Goal: Task Accomplishment & Management: Manage account settings

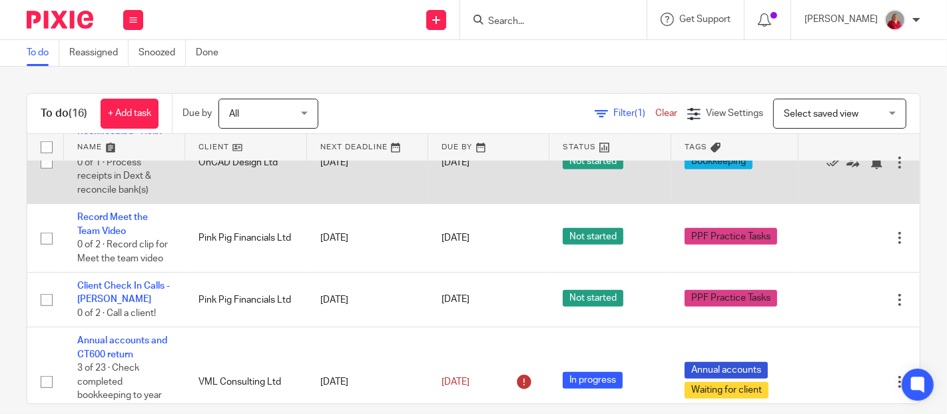
scroll to position [858, 0]
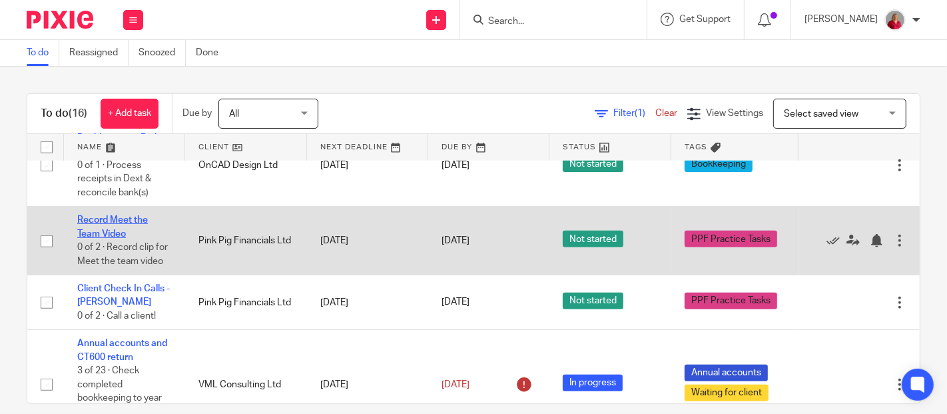
click at [134, 219] on link "Record Meet the Team Video" at bounding box center [112, 226] width 71 height 23
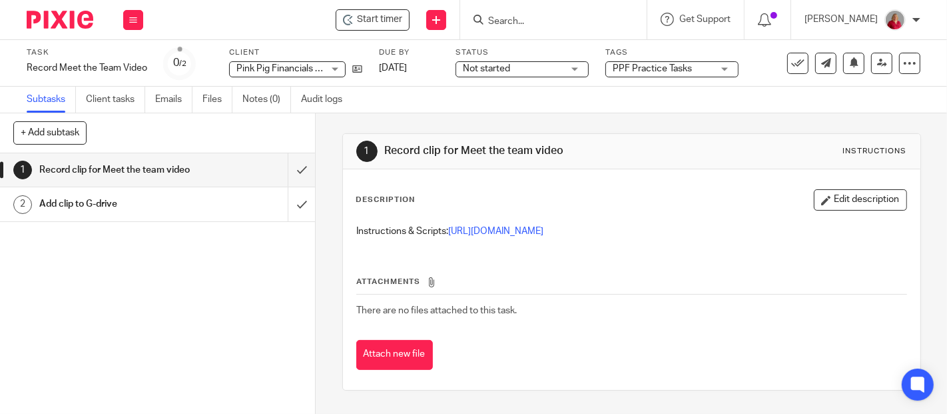
click at [134, 214] on h1 "Add clip to G-drive" at bounding box center [117, 204] width 157 height 20
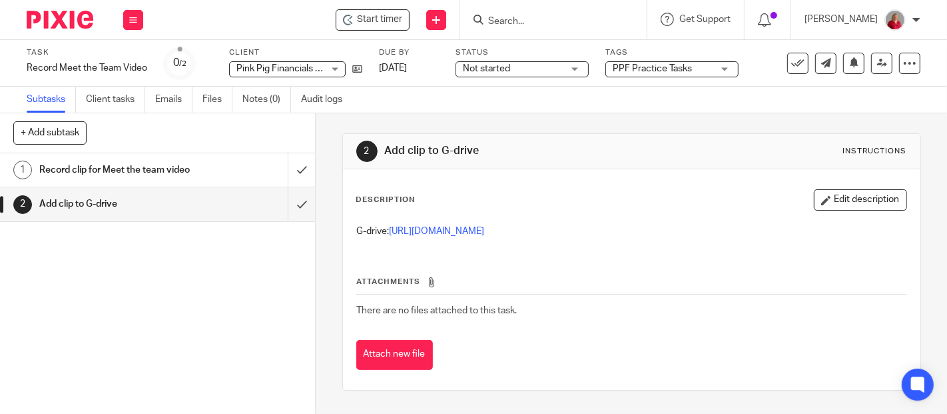
click at [587, 225] on p "G-drive: https://drive.google.com/drive/folders/1uIsQ3VEFtlGkcSvpZ7o1cxXCNpnQm_…" at bounding box center [631, 230] width 549 height 13
click at [485, 232] on link "https://drive.google.com/drive/folders/1uIsQ3VEFtlGkcSvpZ7o1cxXCNpnQm_VH?usp=dr…" at bounding box center [437, 230] width 95 height 9
click at [283, 176] on input "submit" at bounding box center [157, 169] width 315 height 33
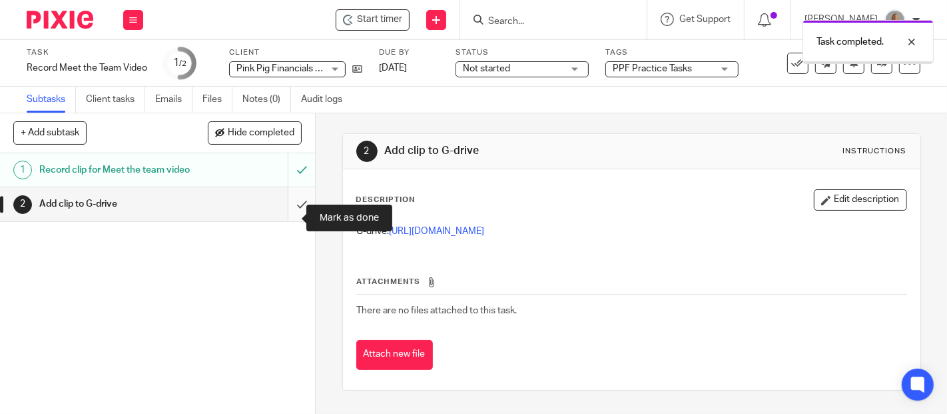
click at [287, 218] on input "submit" at bounding box center [157, 203] width 315 height 33
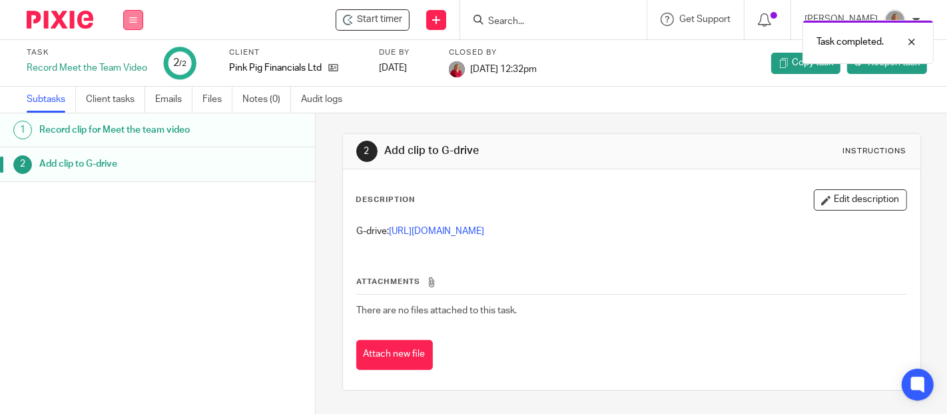
click at [131, 21] on icon at bounding box center [133, 20] width 8 height 8
click at [129, 61] on link "Work" at bounding box center [126, 61] width 23 height 9
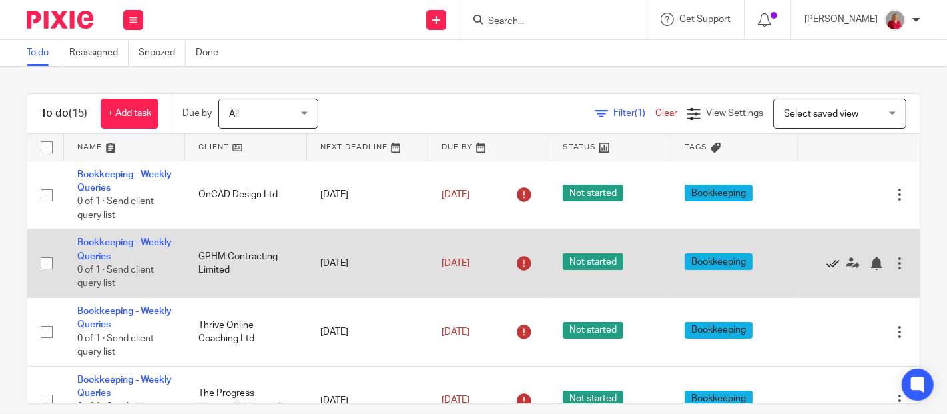
click at [826, 263] on icon at bounding box center [832, 262] width 13 height 13
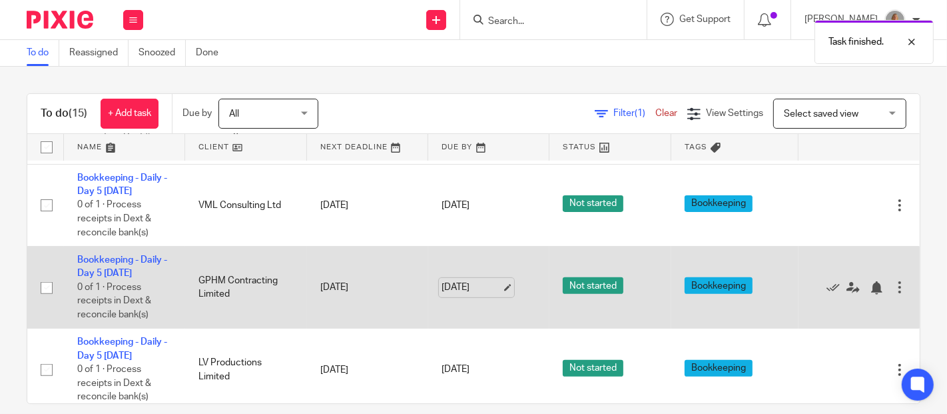
scroll to position [444, 0]
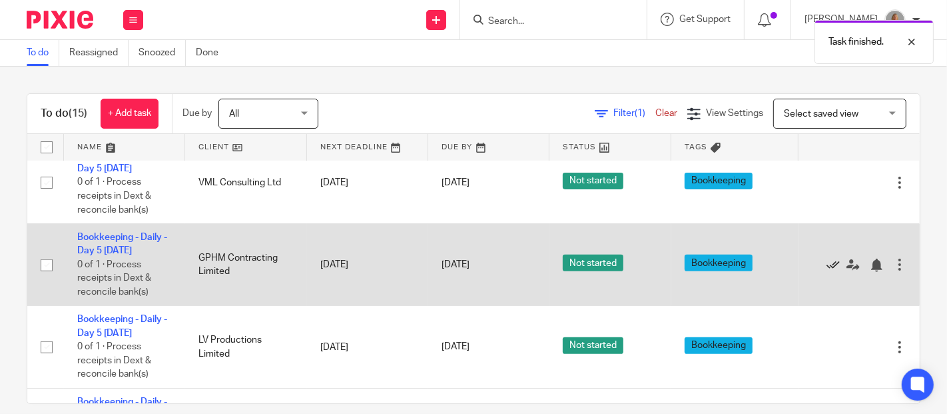
click at [826, 263] on icon at bounding box center [832, 264] width 13 height 13
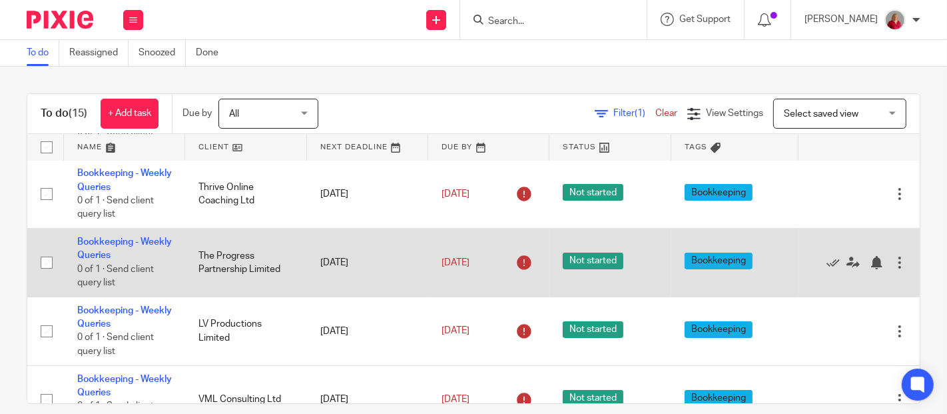
scroll to position [0, 0]
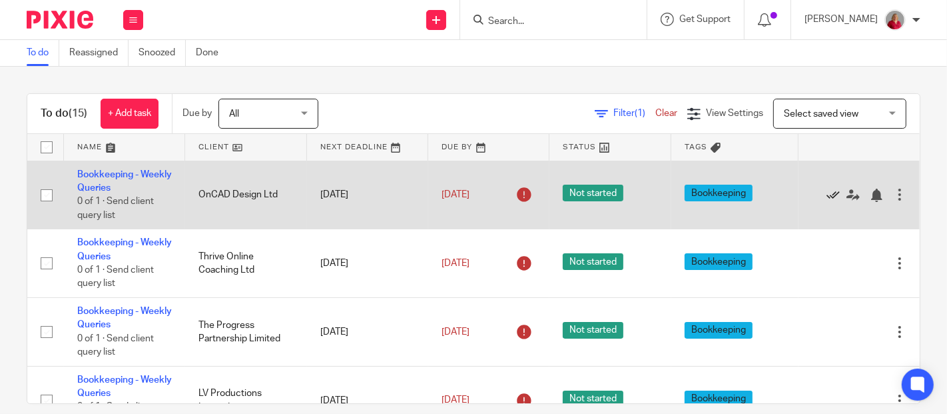
click at [826, 193] on icon at bounding box center [832, 194] width 13 height 13
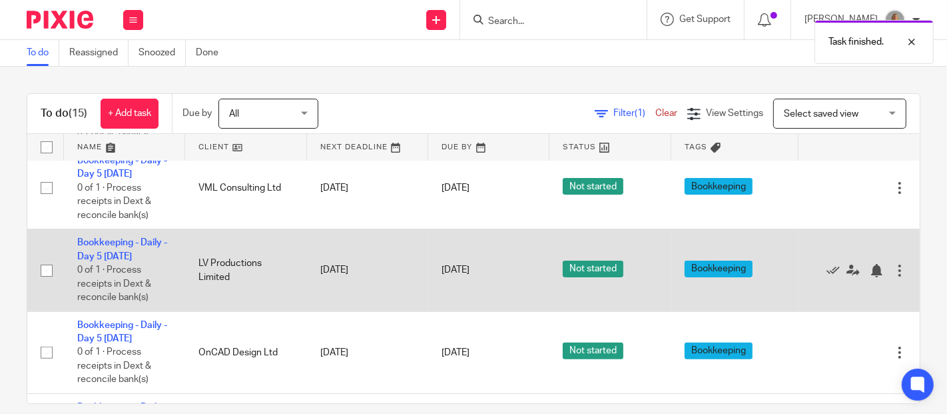
scroll to position [444, 0]
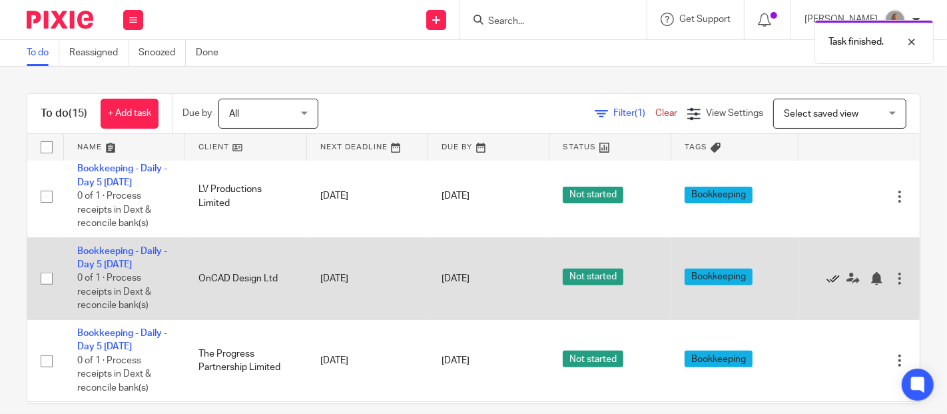
click at [826, 275] on icon at bounding box center [832, 278] width 13 height 13
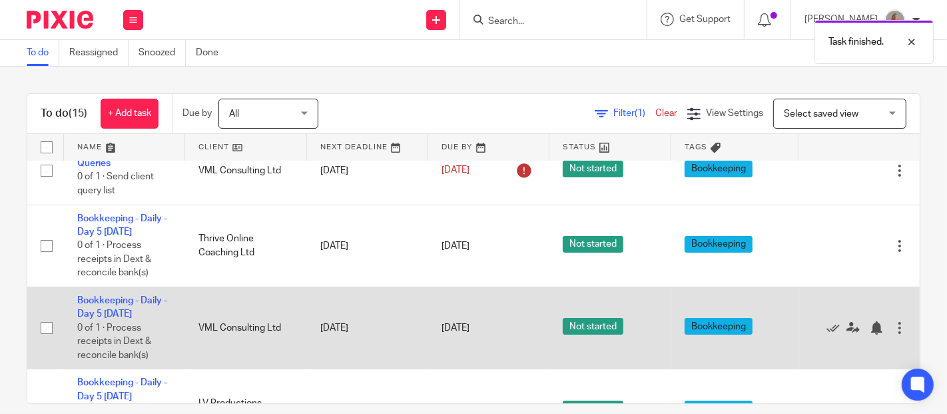
scroll to position [0, 0]
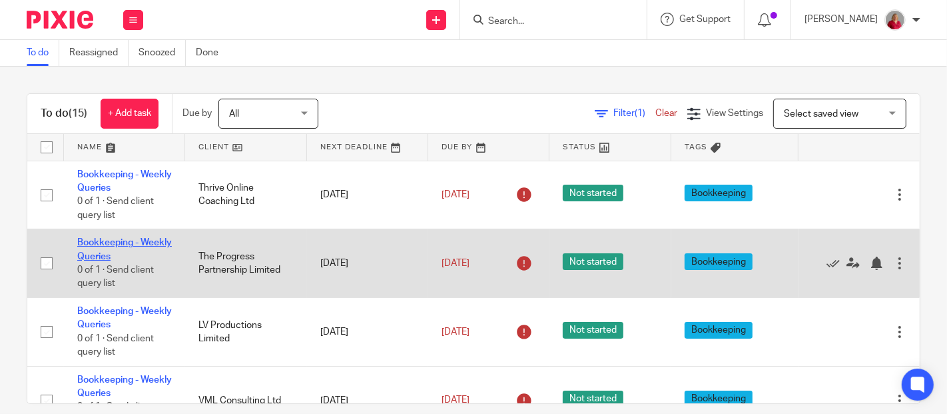
click at [116, 251] on link "Bookkeeping - Weekly Queries" at bounding box center [124, 249] width 95 height 23
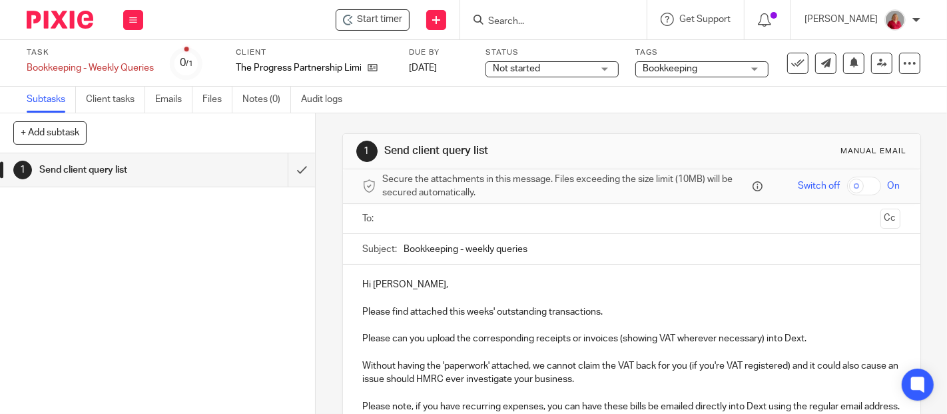
click at [430, 218] on input "text" at bounding box center [631, 218] width 487 height 15
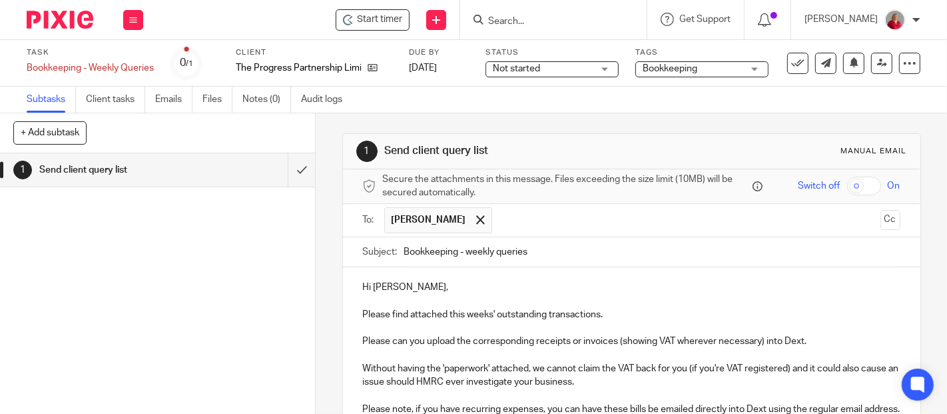
click at [525, 218] on input "text" at bounding box center [687, 220] width 376 height 26
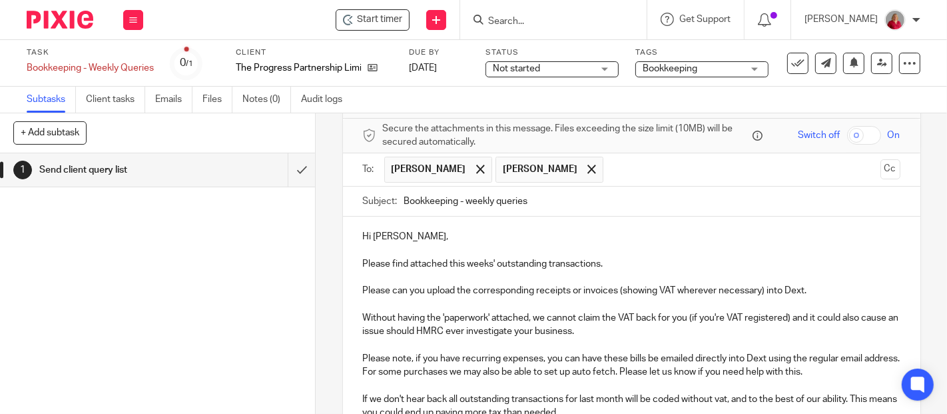
scroll to position [74, 0]
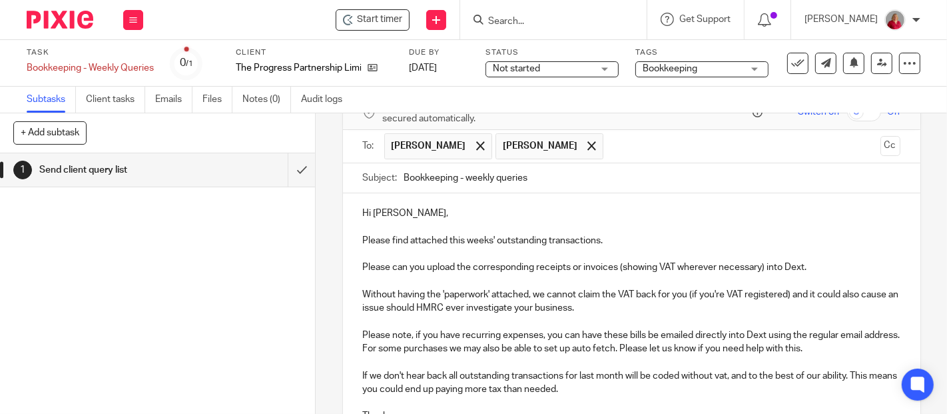
click at [457, 213] on p "Hi Katherine," at bounding box center [631, 212] width 537 height 13
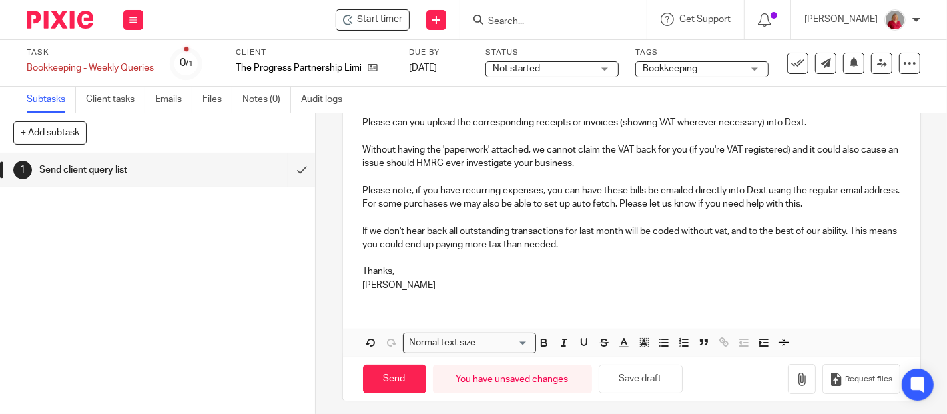
scroll to position [222, 0]
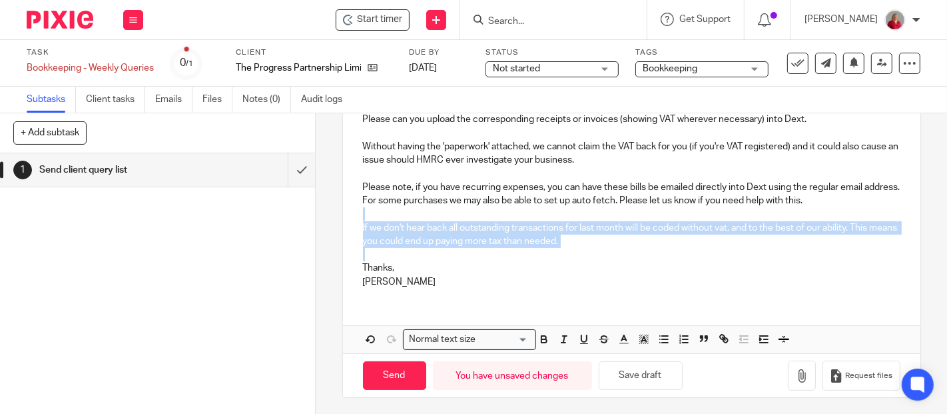
drag, startPoint x: 370, startPoint y: 218, endPoint x: 613, endPoint y: 254, distance: 245.7
click at [613, 254] on div "Hi Katherine and Charlotte, Please find attached this weeks' outstanding transa…" at bounding box center [631, 171] width 577 height 253
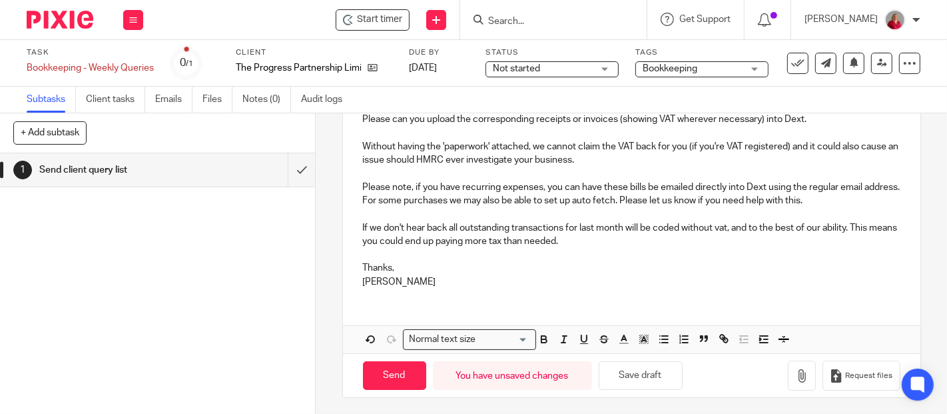
scroll to position [182, 0]
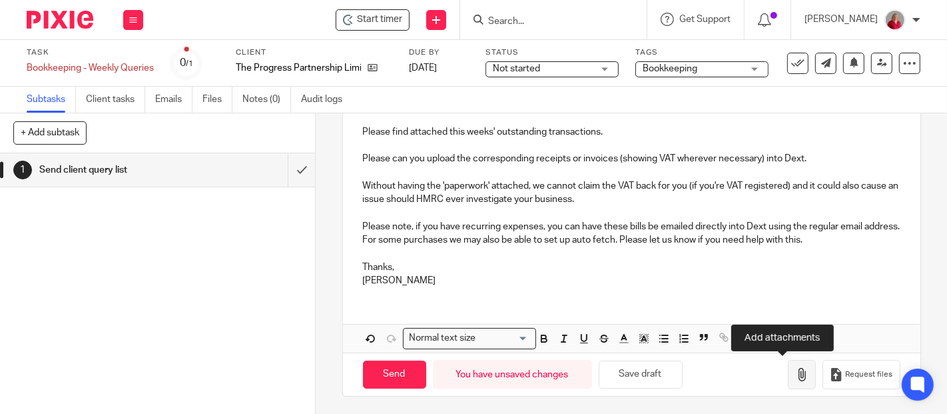
click at [795, 376] on icon "button" at bounding box center [801, 374] width 13 height 13
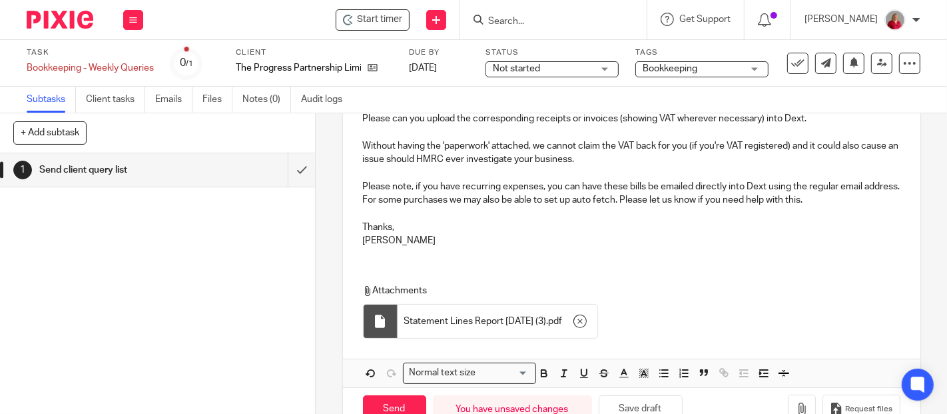
scroll to position [256, 0]
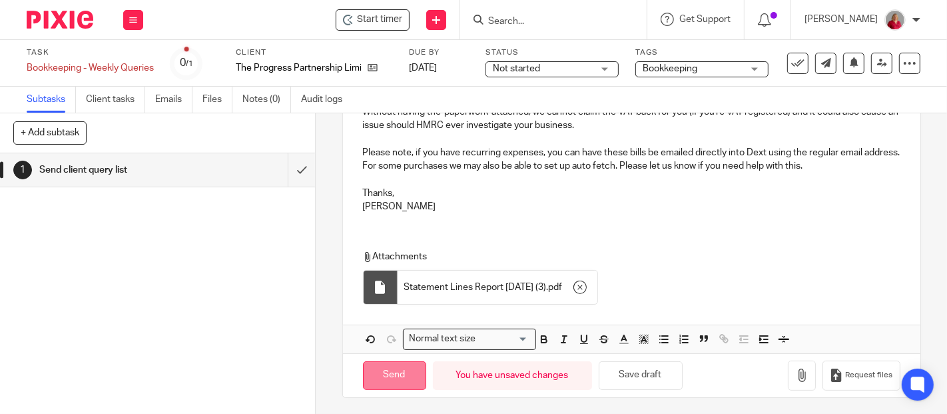
click at [400, 374] on input "Send" at bounding box center [394, 375] width 63 height 29
type input "Sent"
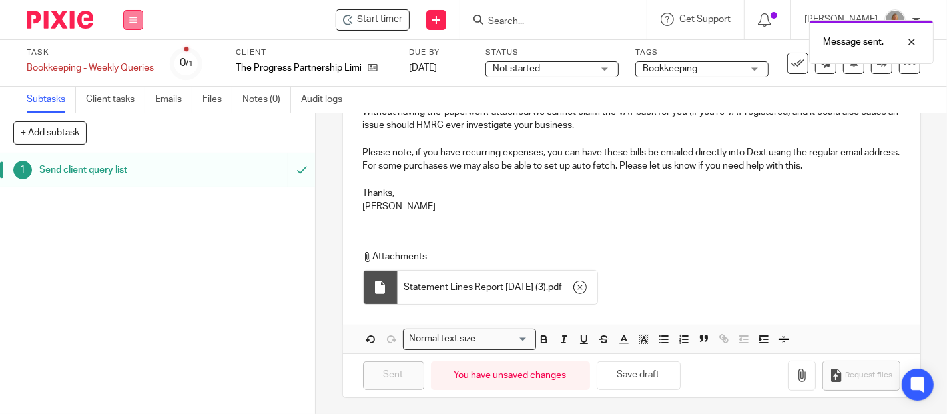
click at [131, 21] on icon at bounding box center [133, 20] width 8 height 8
click at [128, 63] on link "Work" at bounding box center [126, 61] width 23 height 9
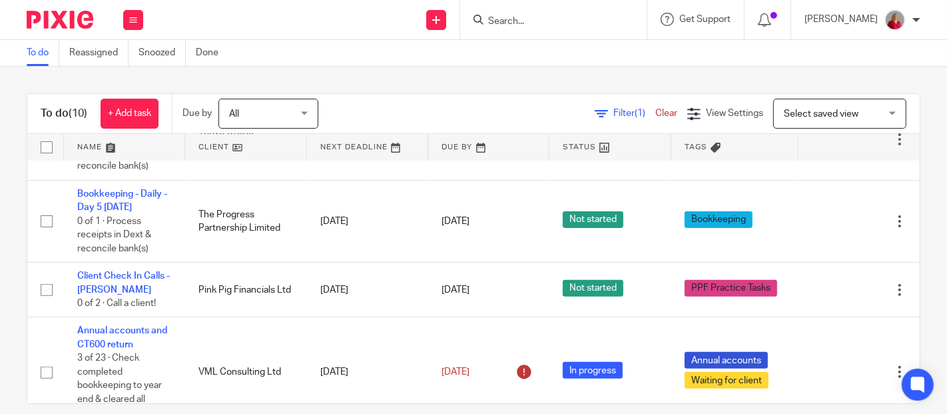
scroll to position [444, 0]
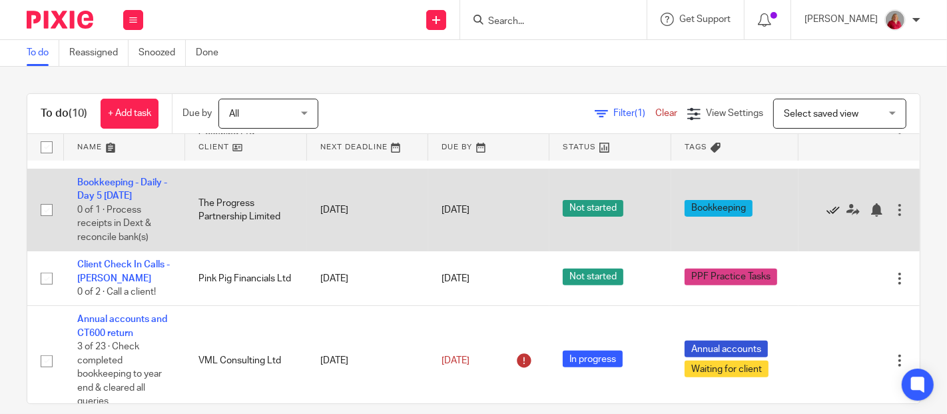
click at [826, 207] on icon at bounding box center [832, 209] width 13 height 13
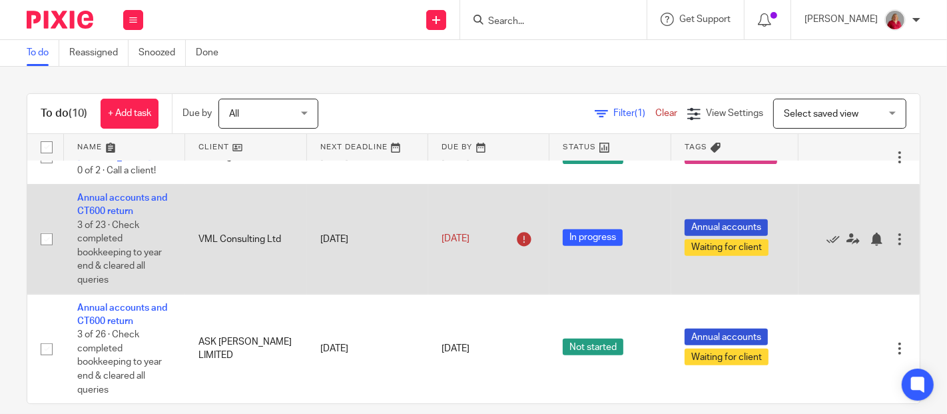
scroll to position [409, 0]
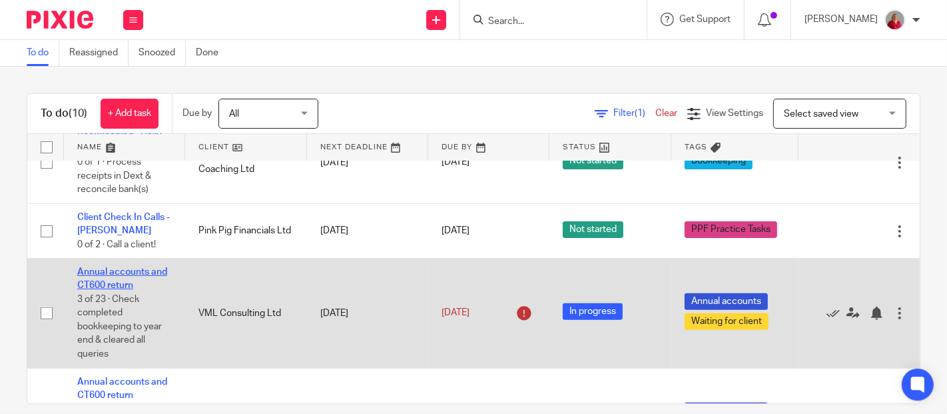
click at [115, 272] on link "Annual accounts and CT600 return" at bounding box center [122, 278] width 90 height 23
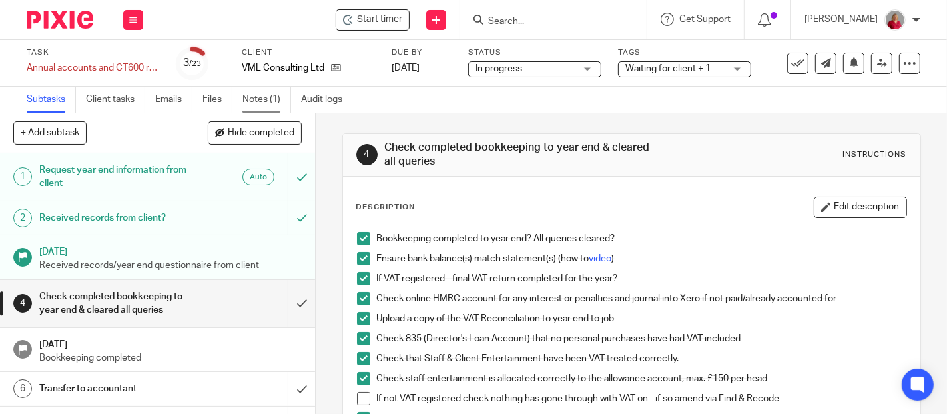
click at [270, 103] on link "Notes (1)" at bounding box center [266, 100] width 49 height 26
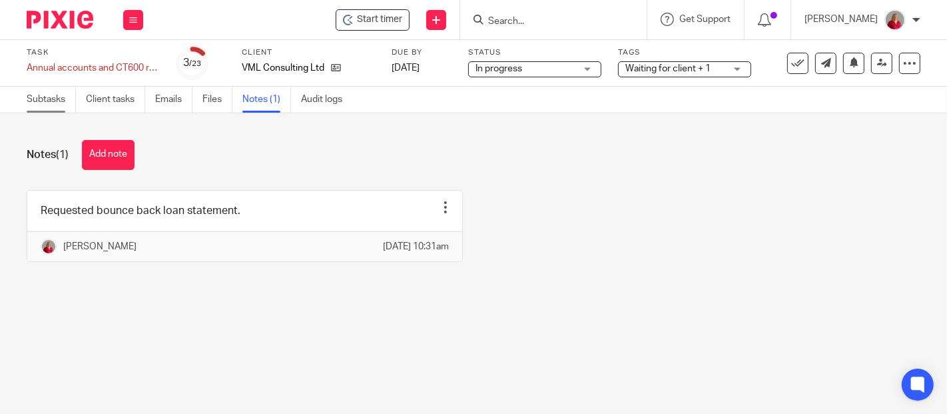
click at [65, 101] on link "Subtasks" at bounding box center [51, 100] width 49 height 26
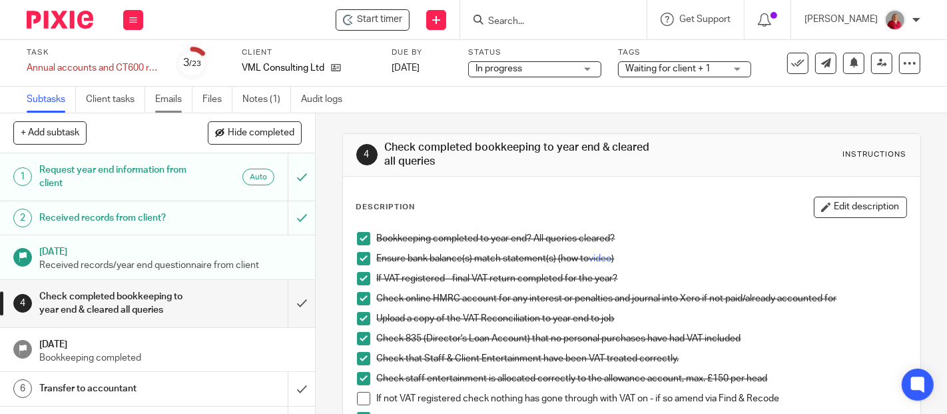
click at [173, 103] on link "Emails" at bounding box center [173, 100] width 37 height 26
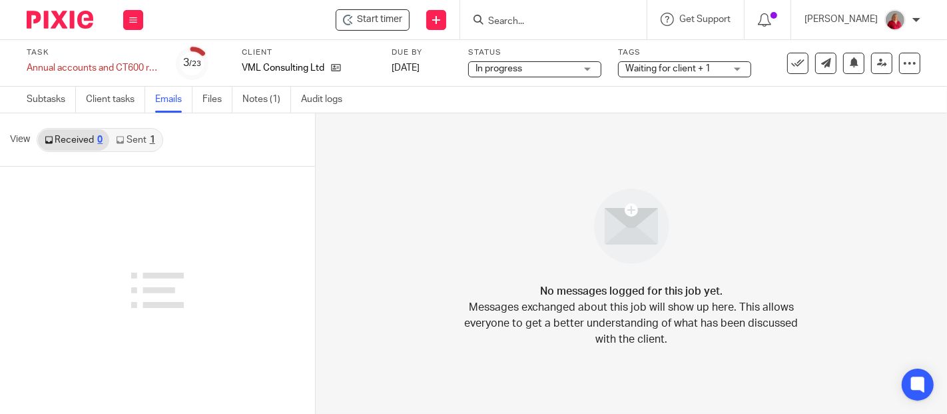
click at [136, 144] on link "Sent 1" at bounding box center [135, 139] width 52 height 21
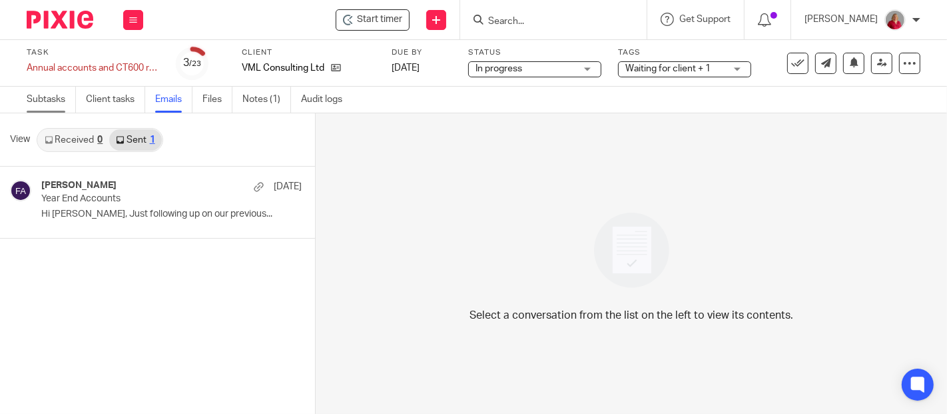
click at [53, 98] on link "Subtasks" at bounding box center [51, 100] width 49 height 26
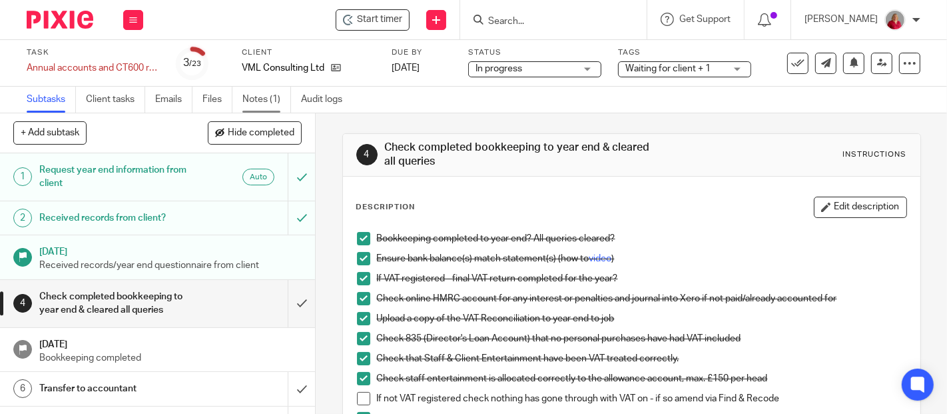
click at [266, 99] on link "Notes (1)" at bounding box center [266, 100] width 49 height 26
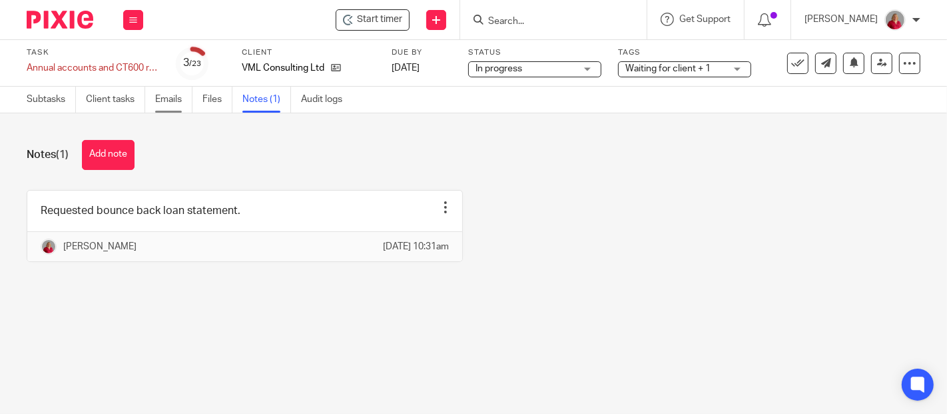
click at [177, 101] on link "Emails" at bounding box center [173, 100] width 37 height 26
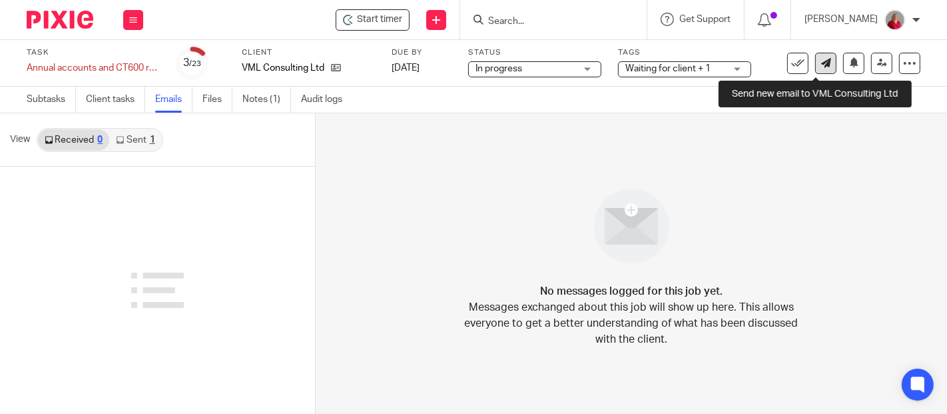
click at [821, 65] on icon at bounding box center [826, 63] width 10 height 10
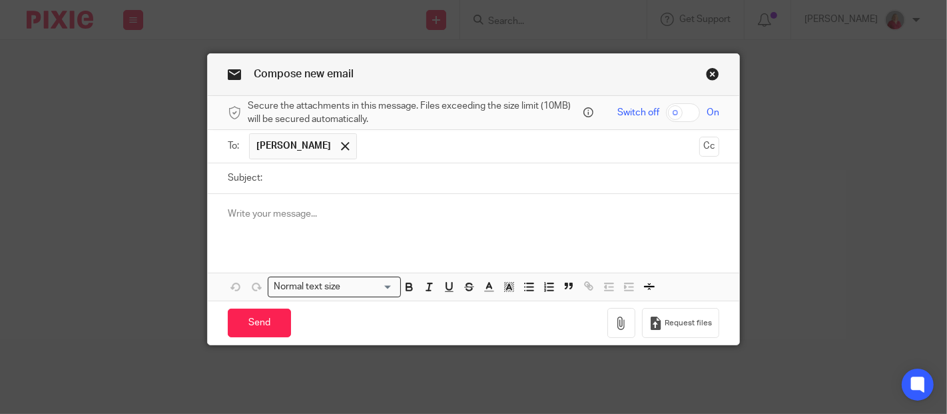
click at [351, 178] on input "Subject:" at bounding box center [494, 178] width 450 height 30
type input "Important - bounce back loan"
click at [284, 213] on p at bounding box center [473, 213] width 491 height 13
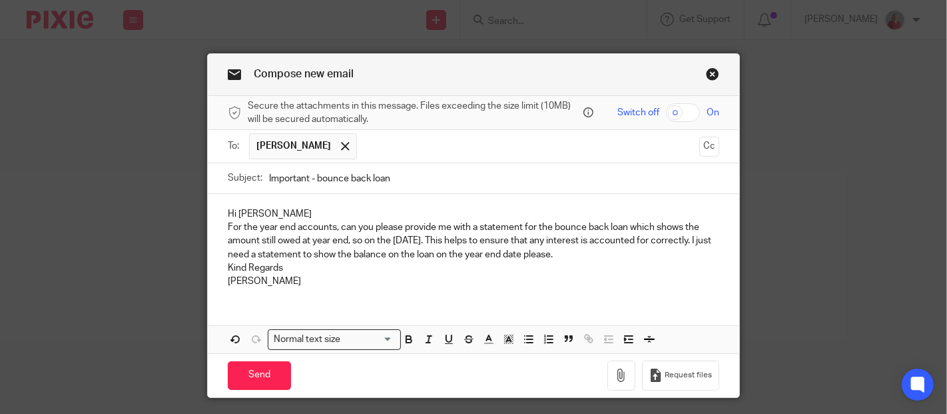
click at [273, 214] on p "Hi Tori" at bounding box center [473, 213] width 491 height 13
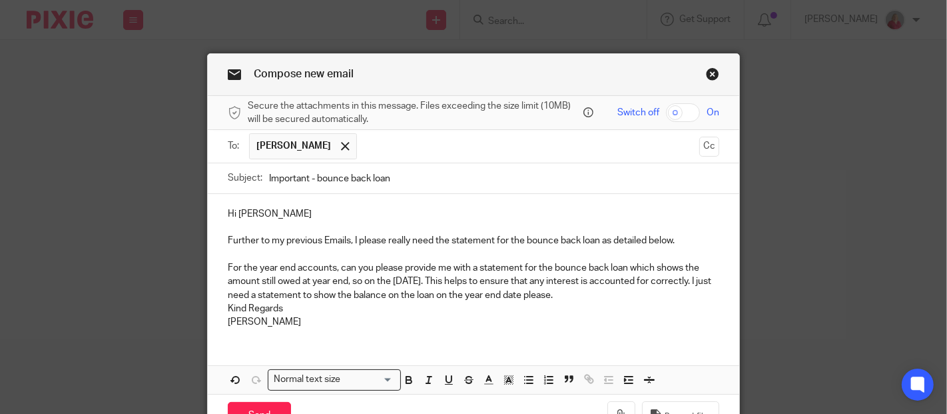
scroll to position [74, 0]
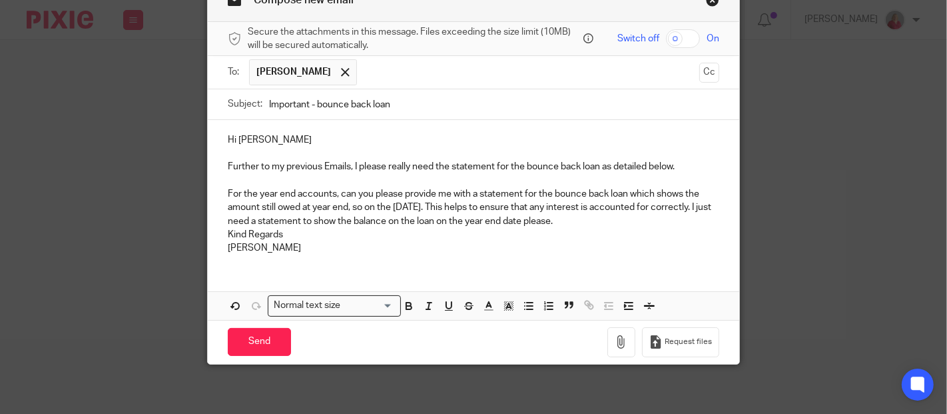
click at [627, 221] on p "For the year end accounts, can you please provide me with a statement for the b…" at bounding box center [473, 207] width 491 height 41
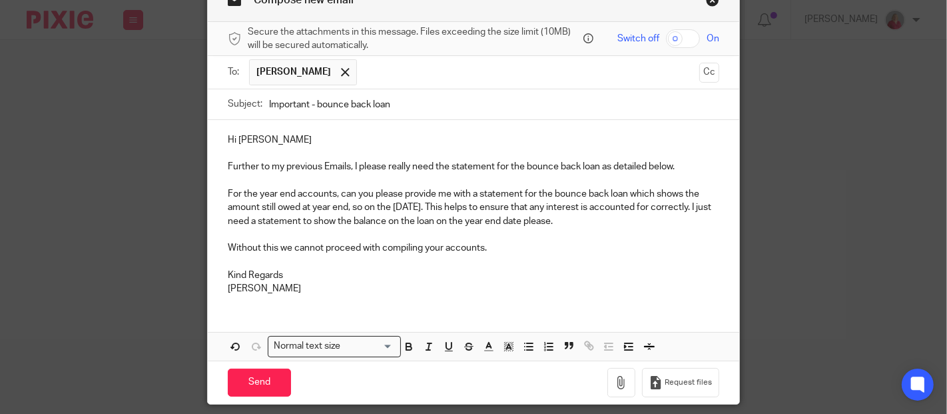
click at [519, 252] on p "Without this we cannot proceed with compiling your accounts." at bounding box center [473, 247] width 491 height 13
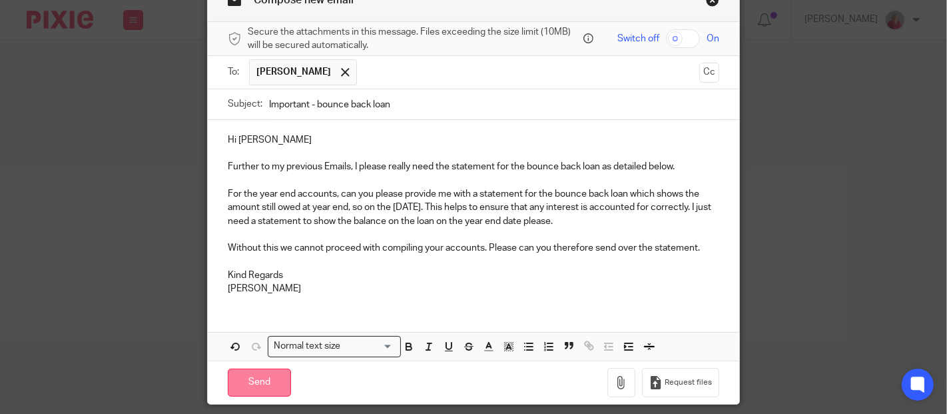
click at [258, 376] on input "Send" at bounding box center [259, 382] width 63 height 29
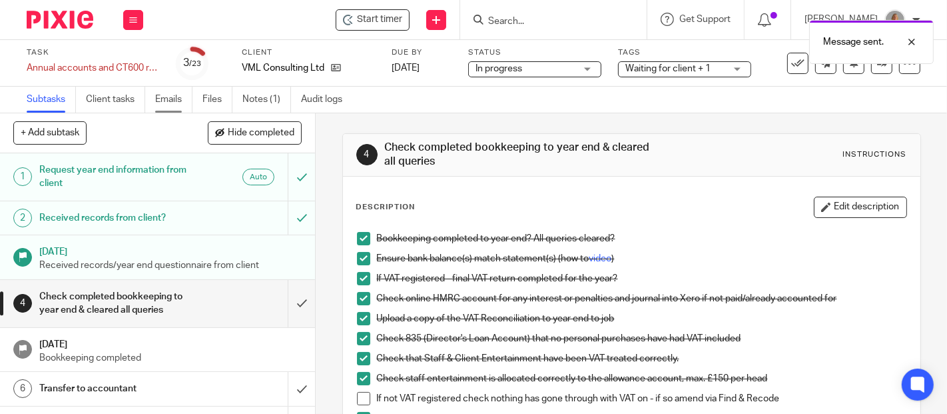
click at [170, 103] on link "Emails" at bounding box center [173, 100] width 37 height 26
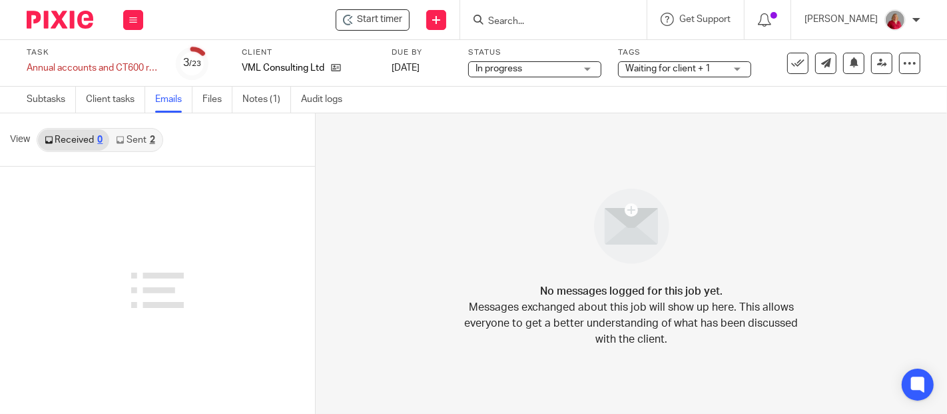
click at [139, 147] on link "Sent 2" at bounding box center [135, 139] width 52 height 21
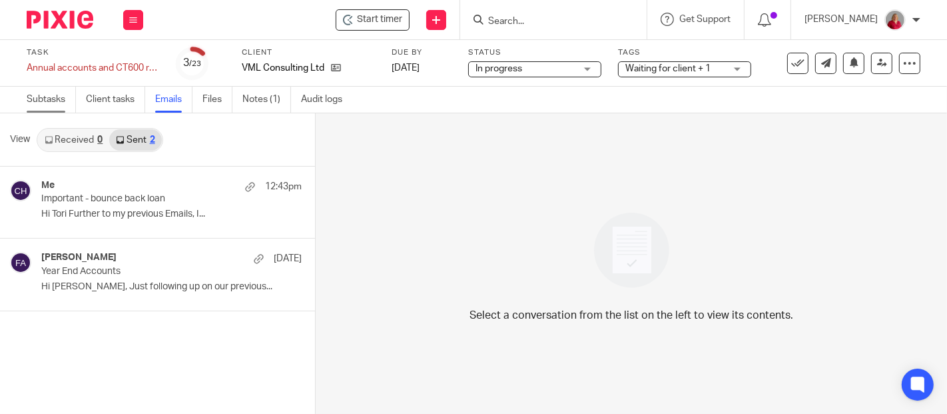
click at [59, 97] on link "Subtasks" at bounding box center [51, 100] width 49 height 26
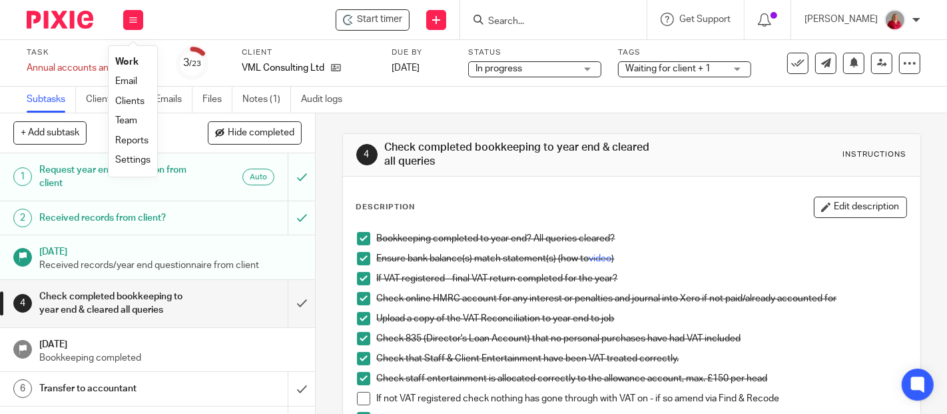
click at [127, 61] on link "Work" at bounding box center [126, 61] width 23 height 9
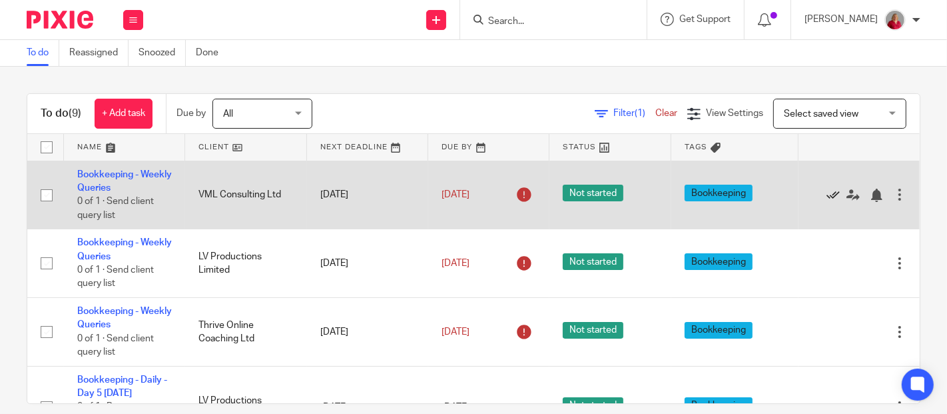
click at [826, 192] on icon at bounding box center [832, 194] width 13 height 13
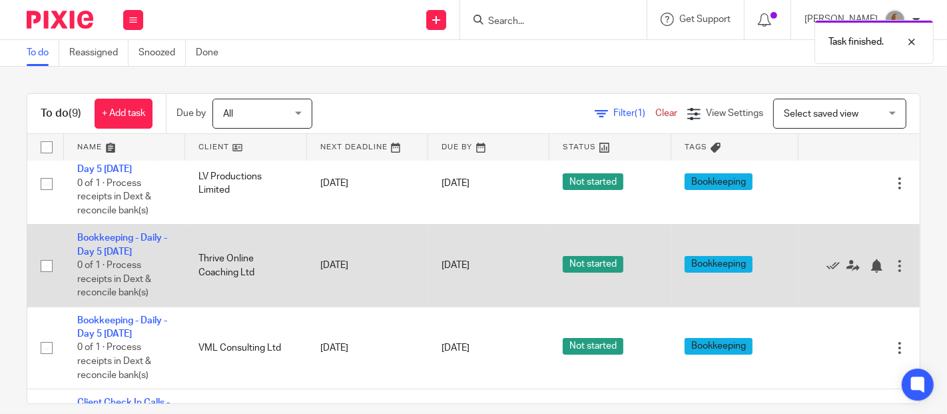
scroll to position [222, 0]
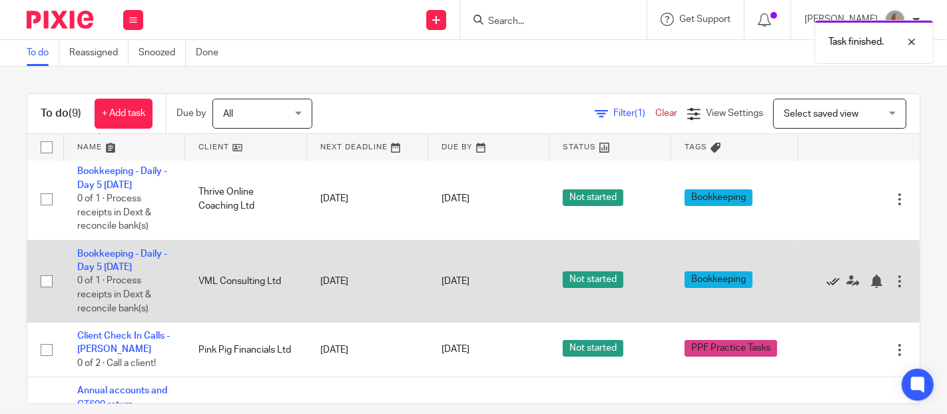
click at [826, 280] on icon at bounding box center [832, 280] width 13 height 13
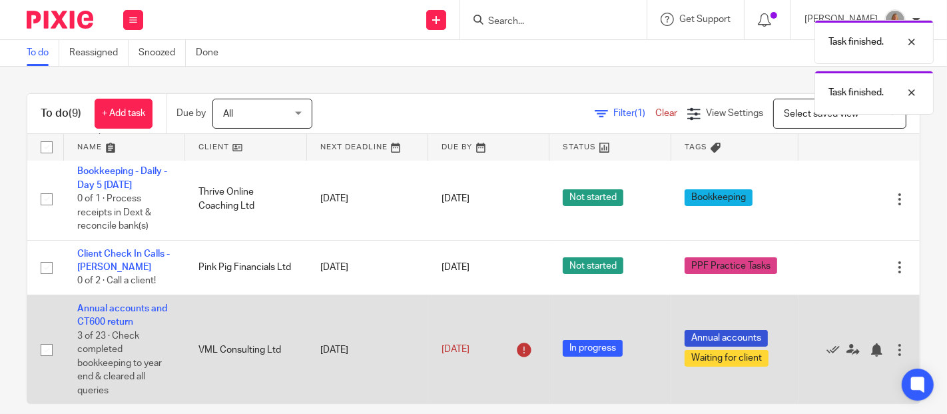
scroll to position [0, 0]
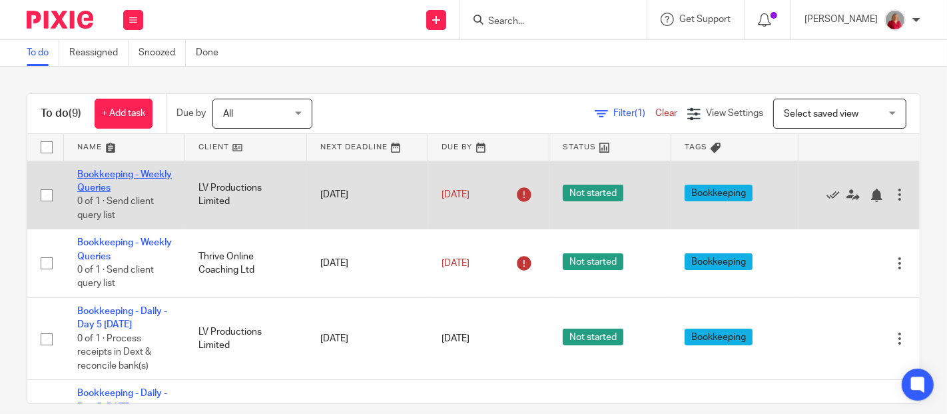
click at [116, 183] on link "Bookkeeping - Weekly Queries" at bounding box center [124, 181] width 95 height 23
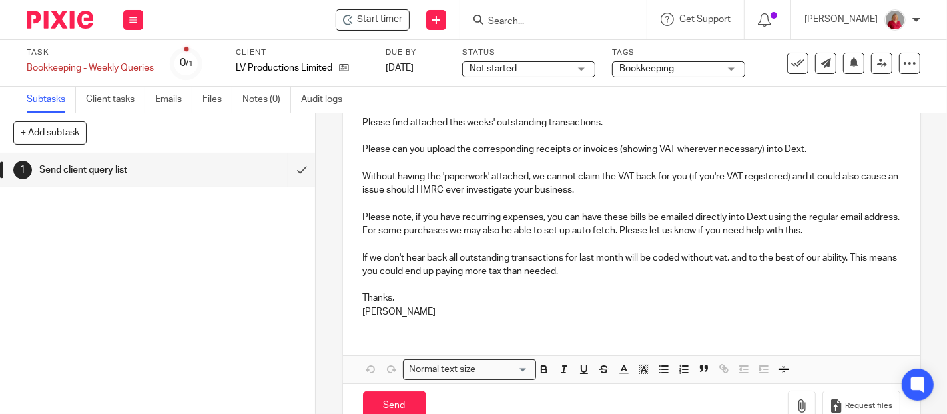
scroll to position [222, 0]
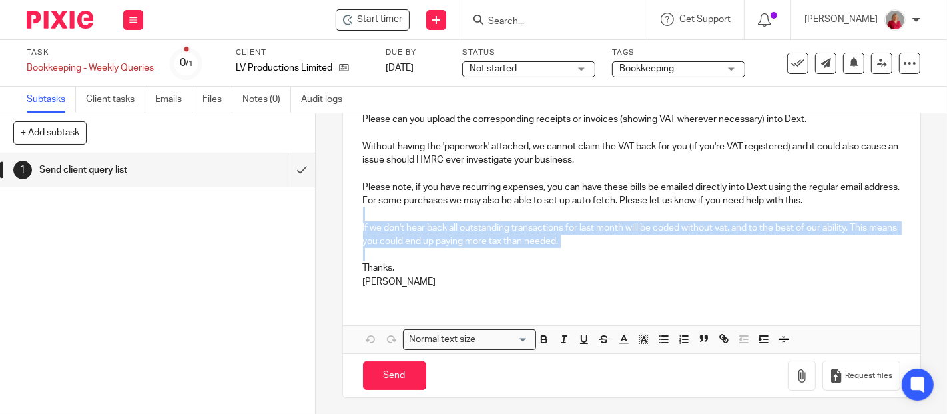
drag, startPoint x: 363, startPoint y: 207, endPoint x: 679, endPoint y: 252, distance: 318.9
click at [679, 252] on div "Hi [PERSON_NAME], Please find attached this weeks' outstanding transactions. Pl…" at bounding box center [631, 171] width 577 height 253
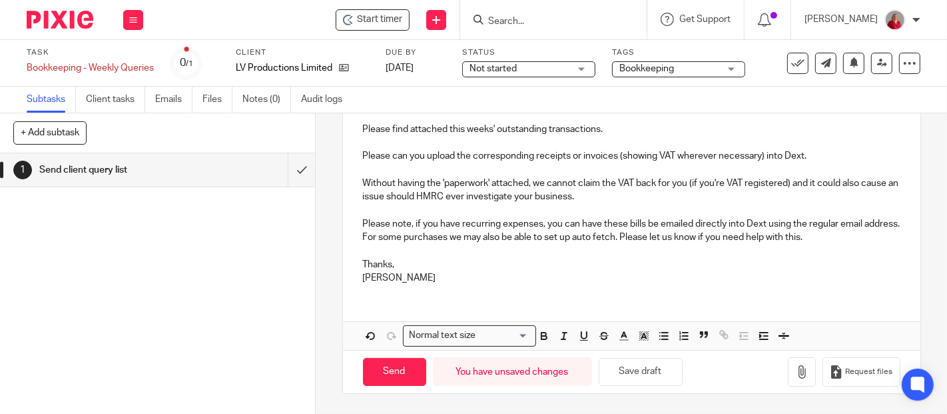
scroll to position [182, 0]
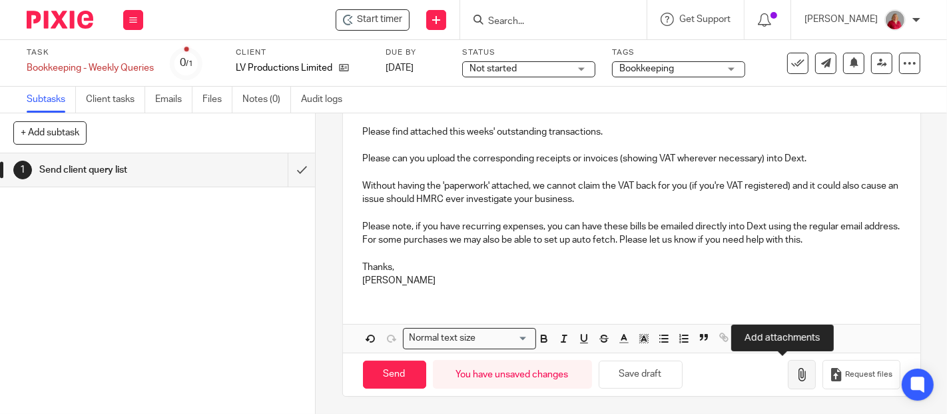
click at [795, 373] on icon "button" at bounding box center [801, 374] width 13 height 13
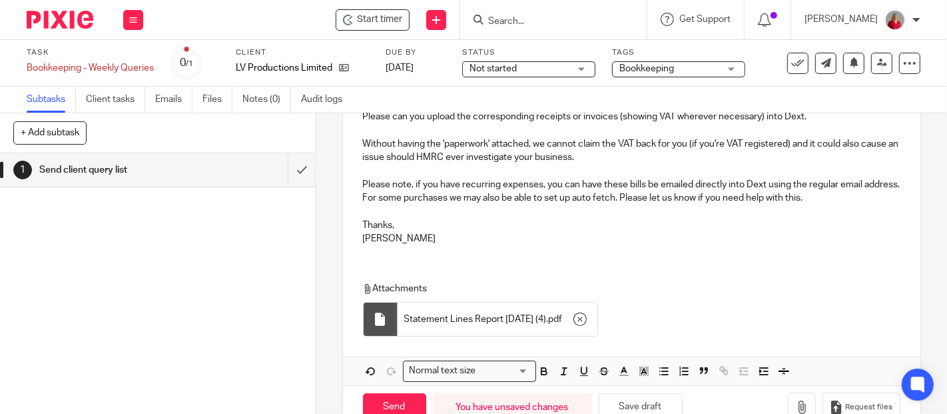
scroll to position [256, 0]
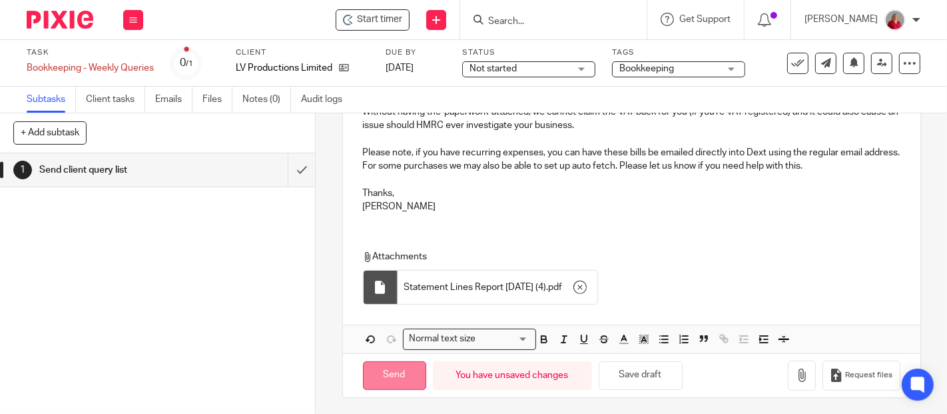
click at [379, 380] on input "Send" at bounding box center [394, 375] width 63 height 29
type input "Sent"
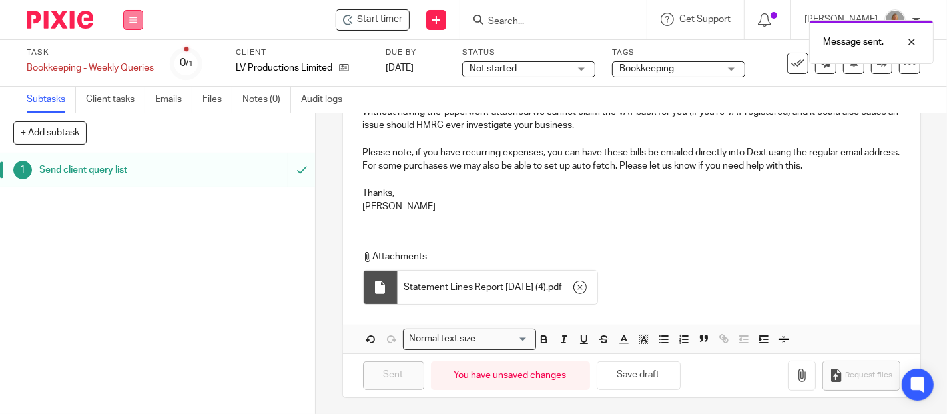
click at [133, 21] on icon at bounding box center [133, 20] width 8 height 8
click at [133, 59] on link "Work" at bounding box center [126, 61] width 23 height 9
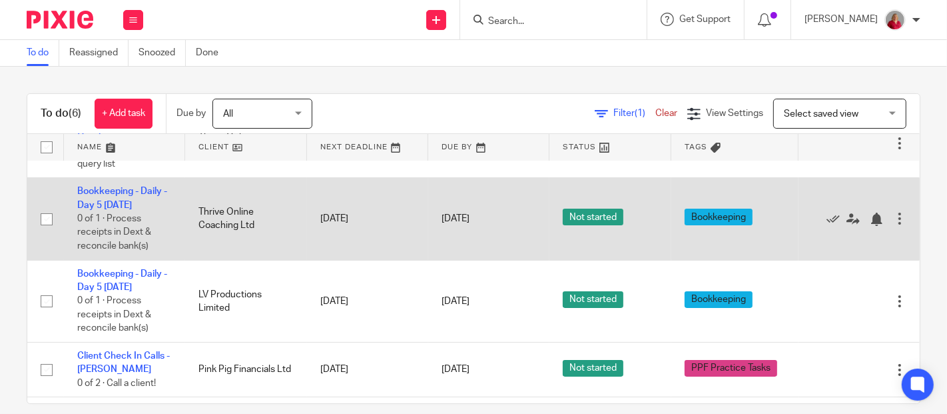
scroll to position [74, 0]
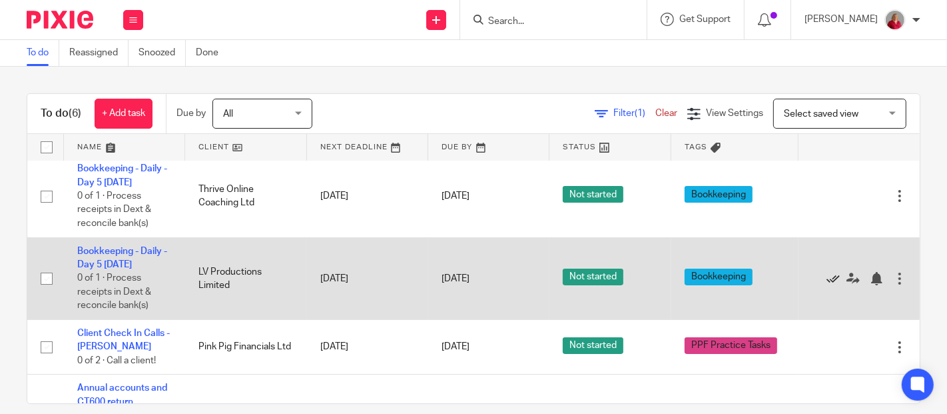
click at [826, 274] on icon at bounding box center [832, 278] width 13 height 13
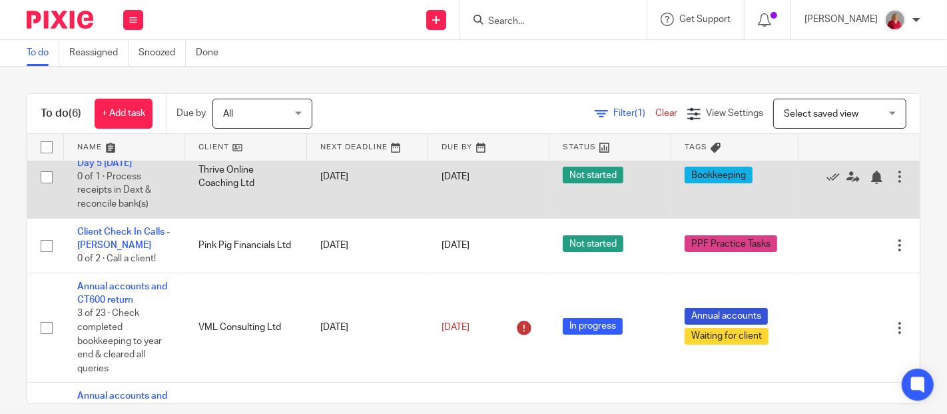
scroll to position [0, 0]
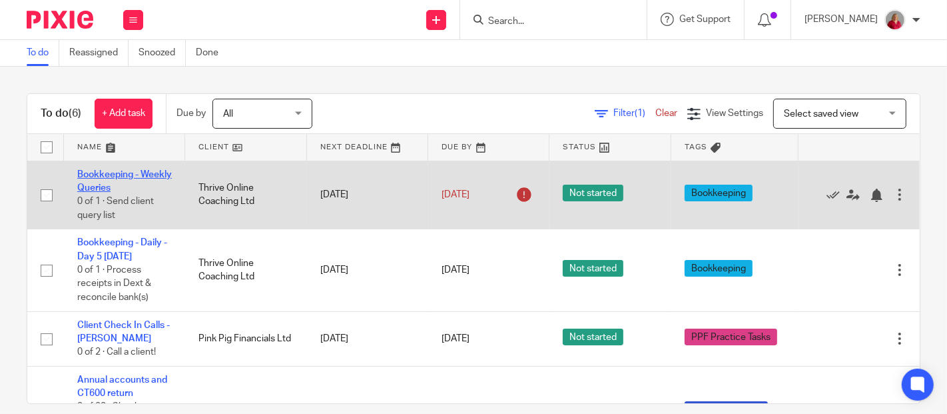
click at [114, 183] on link "Bookkeeping - Weekly Queries" at bounding box center [124, 181] width 95 height 23
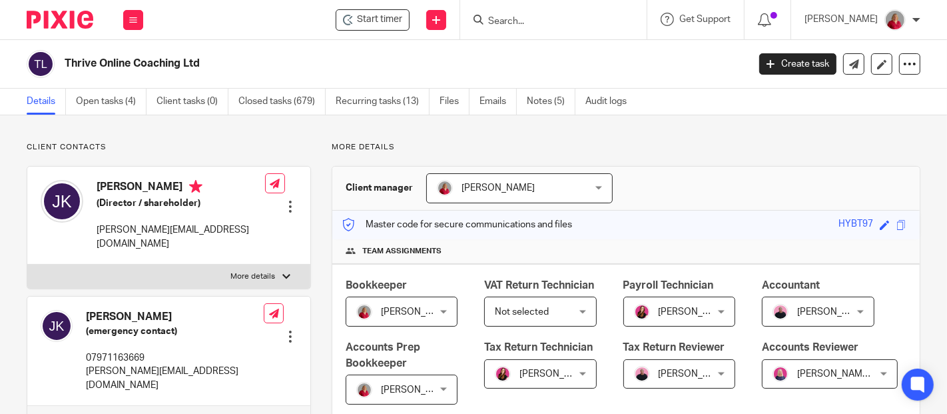
click at [251, 271] on p "More details" at bounding box center [253, 276] width 45 height 11
click at [27, 264] on input "More details" at bounding box center [27, 264] width 1 height 1
checkbox input "true"
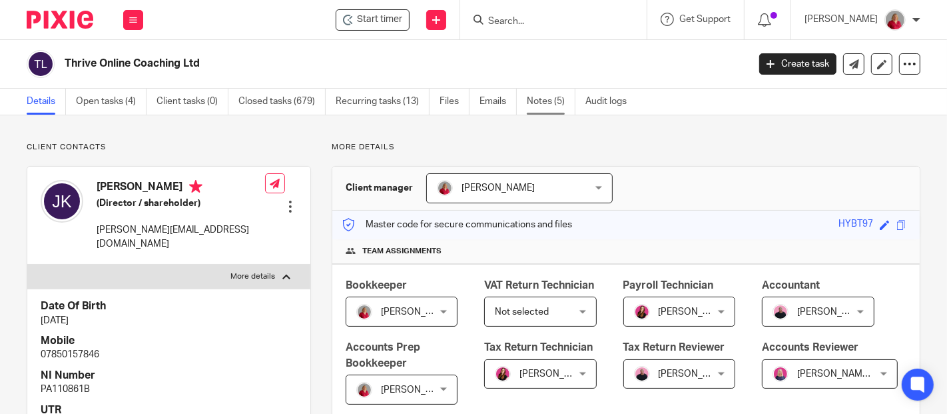
click at [550, 106] on link "Notes (5)" at bounding box center [551, 102] width 49 height 26
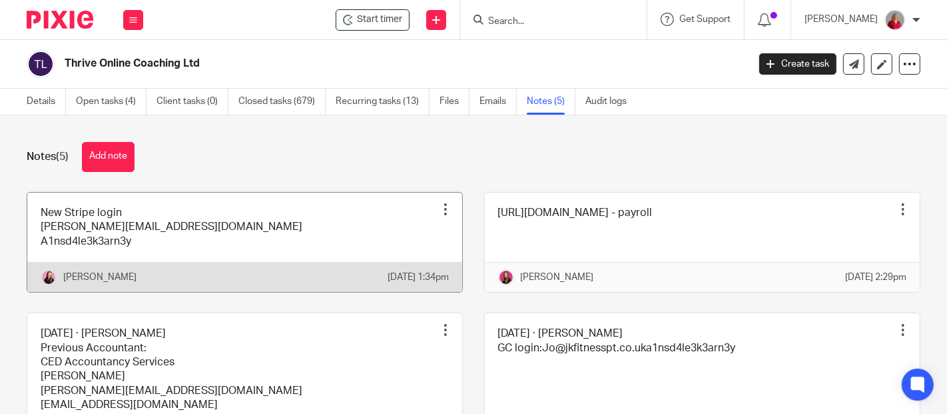
click at [41, 240] on link at bounding box center [244, 241] width 435 height 99
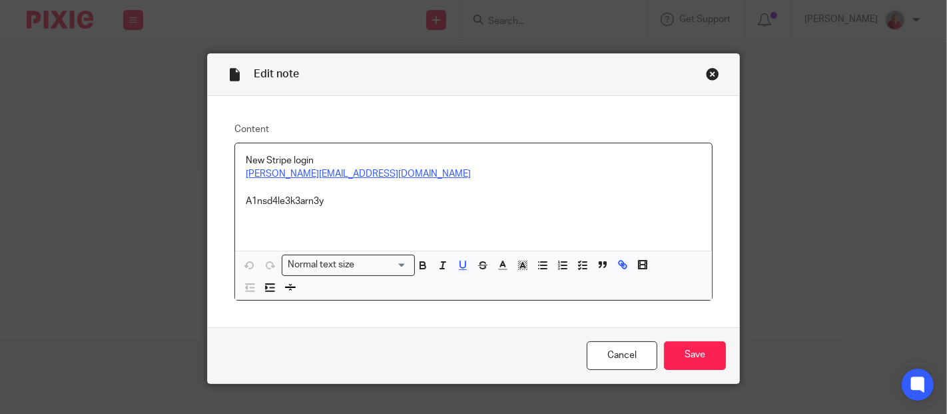
drag, startPoint x: 278, startPoint y: 178, endPoint x: 480, endPoint y: 179, distance: 201.1
click at [480, 179] on p "[PERSON_NAME][EMAIL_ADDRESS][DOMAIN_NAME]" at bounding box center [474, 173] width 456 height 13
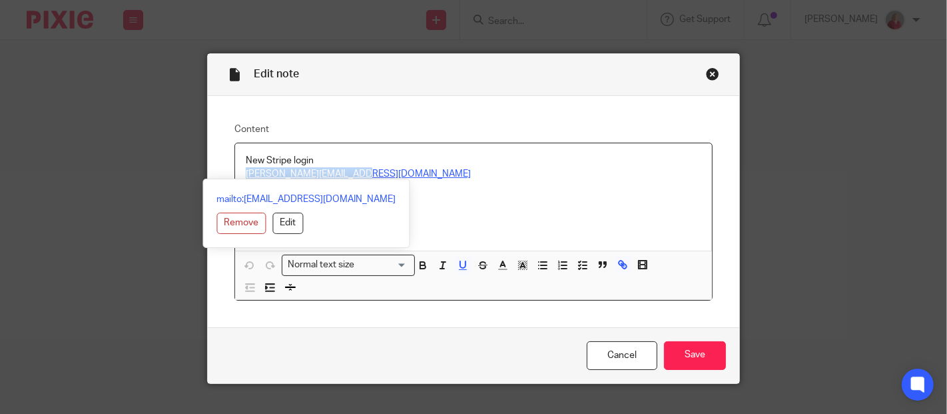
drag, startPoint x: 329, startPoint y: 174, endPoint x: 235, endPoint y: 170, distance: 94.0
click at [235, 170] on div "New Stripe login [PERSON_NAME][EMAIL_ADDRESS][DOMAIN_NAME] A1nsd4le3k3arn3y" at bounding box center [473, 197] width 477 height 108
copy u "[PERSON_NAME][EMAIL_ADDRESS][DOMAIN_NAME]"
click at [447, 168] on p "[PERSON_NAME][EMAIL_ADDRESS][DOMAIN_NAME]" at bounding box center [474, 173] width 456 height 13
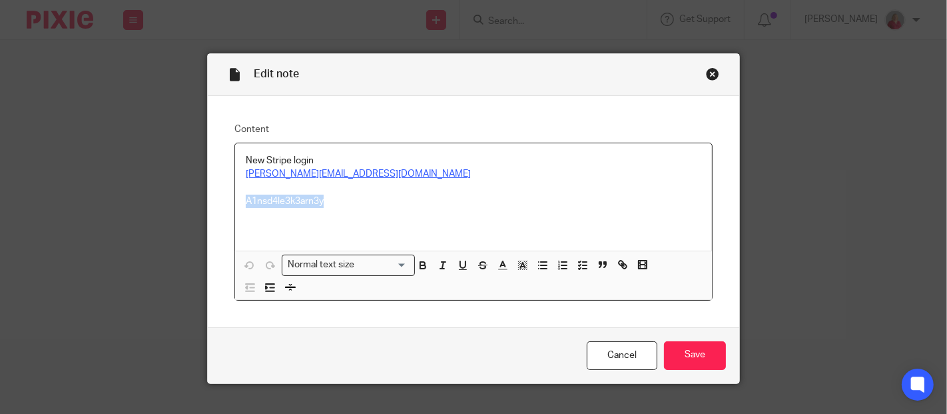
drag, startPoint x: 238, startPoint y: 198, endPoint x: 324, endPoint y: 201, distance: 86.0
click at [324, 201] on div "New Stripe login [PERSON_NAME][EMAIL_ADDRESS][DOMAIN_NAME] A1nsd4le3k3arn3y" at bounding box center [473, 197] width 477 height 108
copy p "A1nsd4le3k3arn3y"
click at [706, 71] on div "Close this dialog window" at bounding box center [712, 73] width 13 height 13
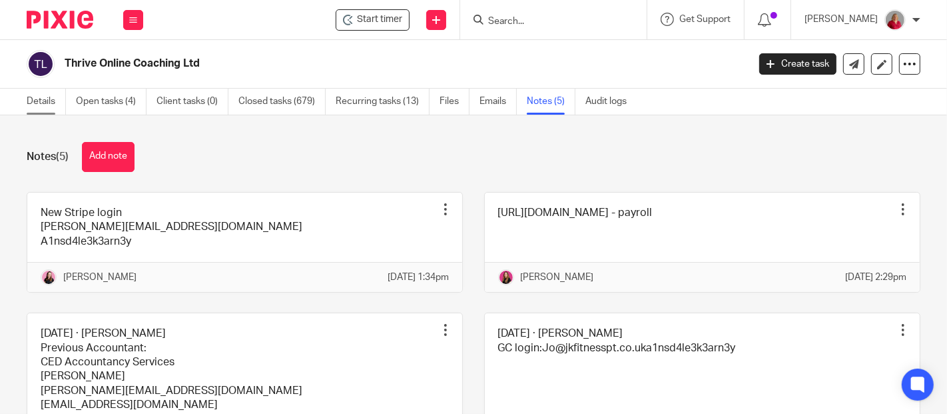
click at [55, 102] on link "Details" at bounding box center [46, 102] width 39 height 26
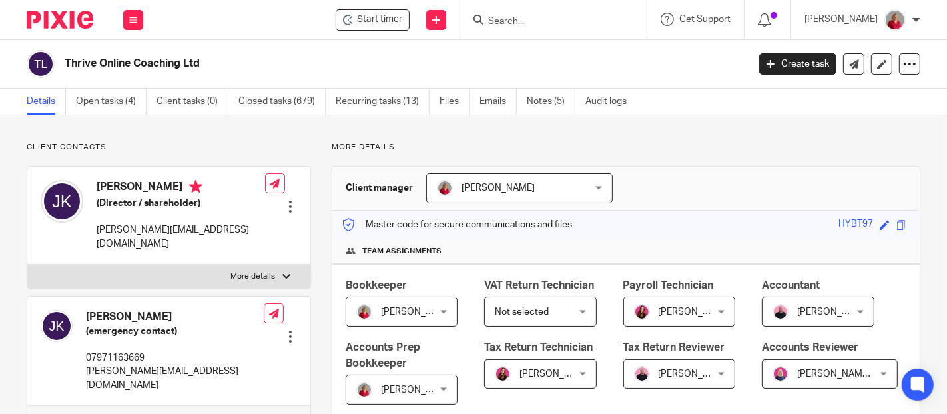
click at [284, 266] on label "More details" at bounding box center [168, 276] width 283 height 24
click at [27, 264] on input "More details" at bounding box center [27, 264] width 1 height 1
checkbox input "true"
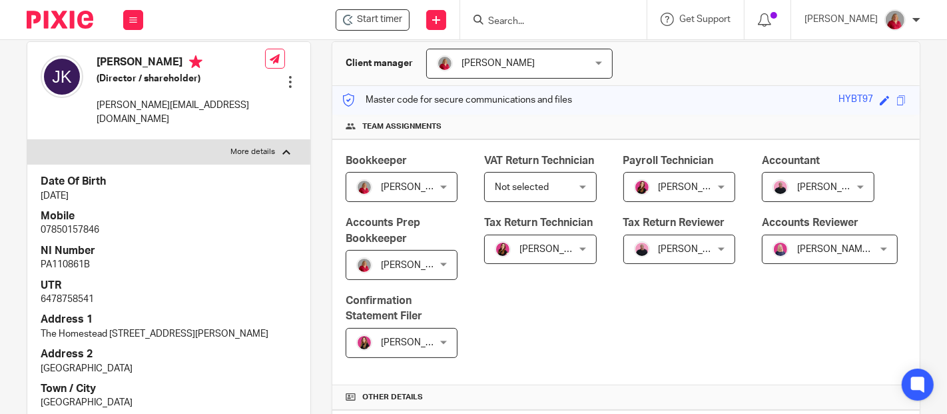
scroll to position [148, 0]
